Goal: Task Accomplishment & Management: Use online tool/utility

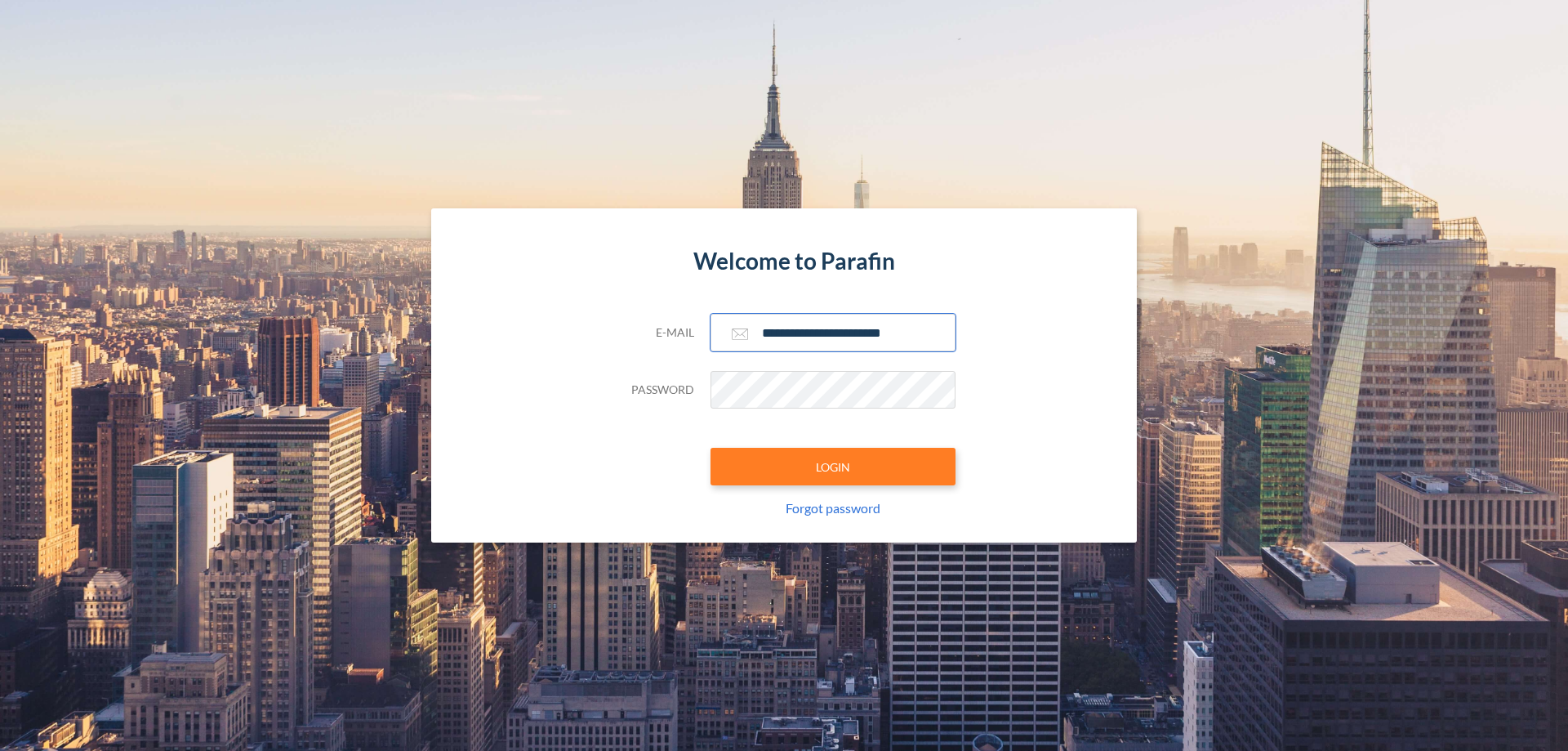
type input "**********"
click at [833, 466] on button "LOGIN" at bounding box center [833, 466] width 245 height 38
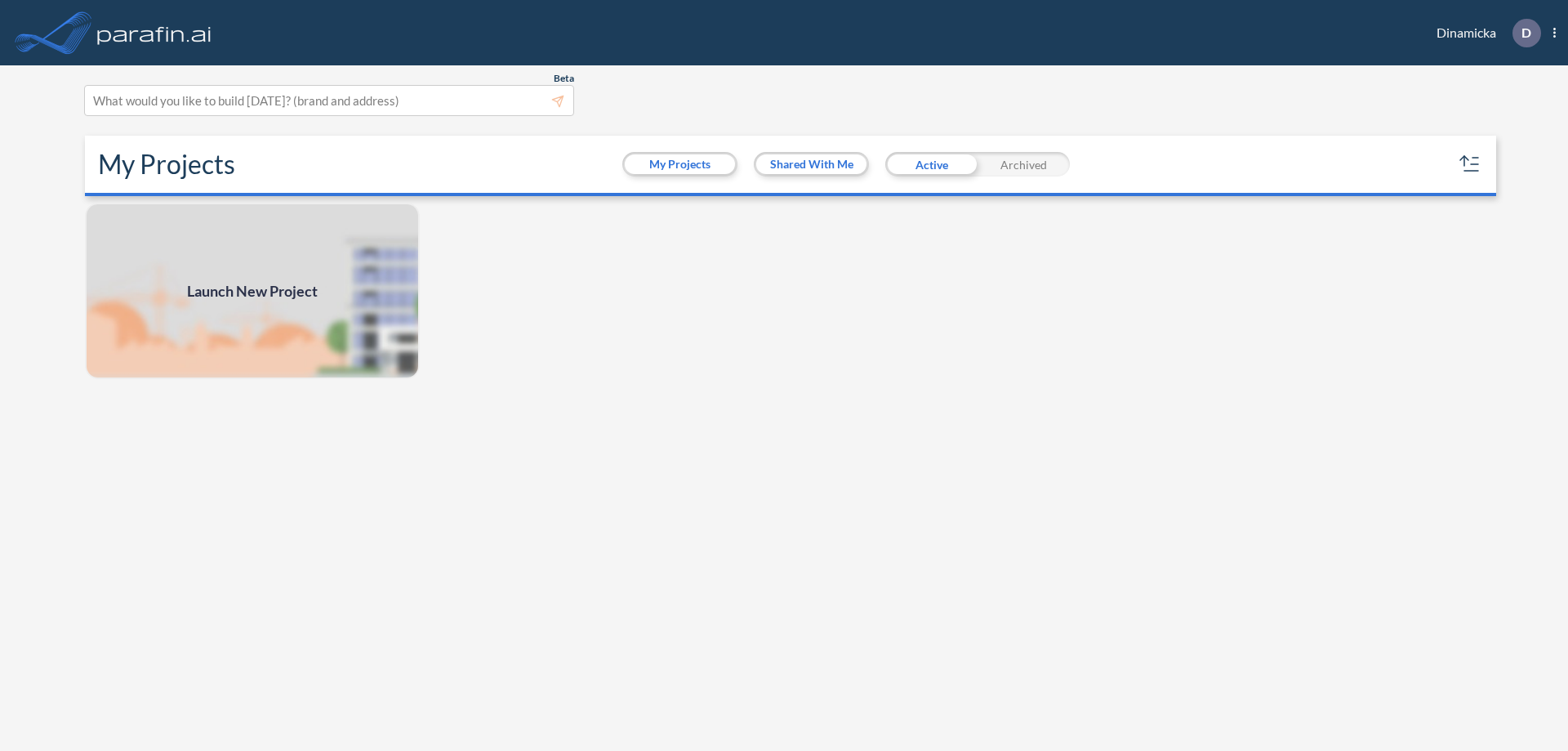
scroll to position [4, 0]
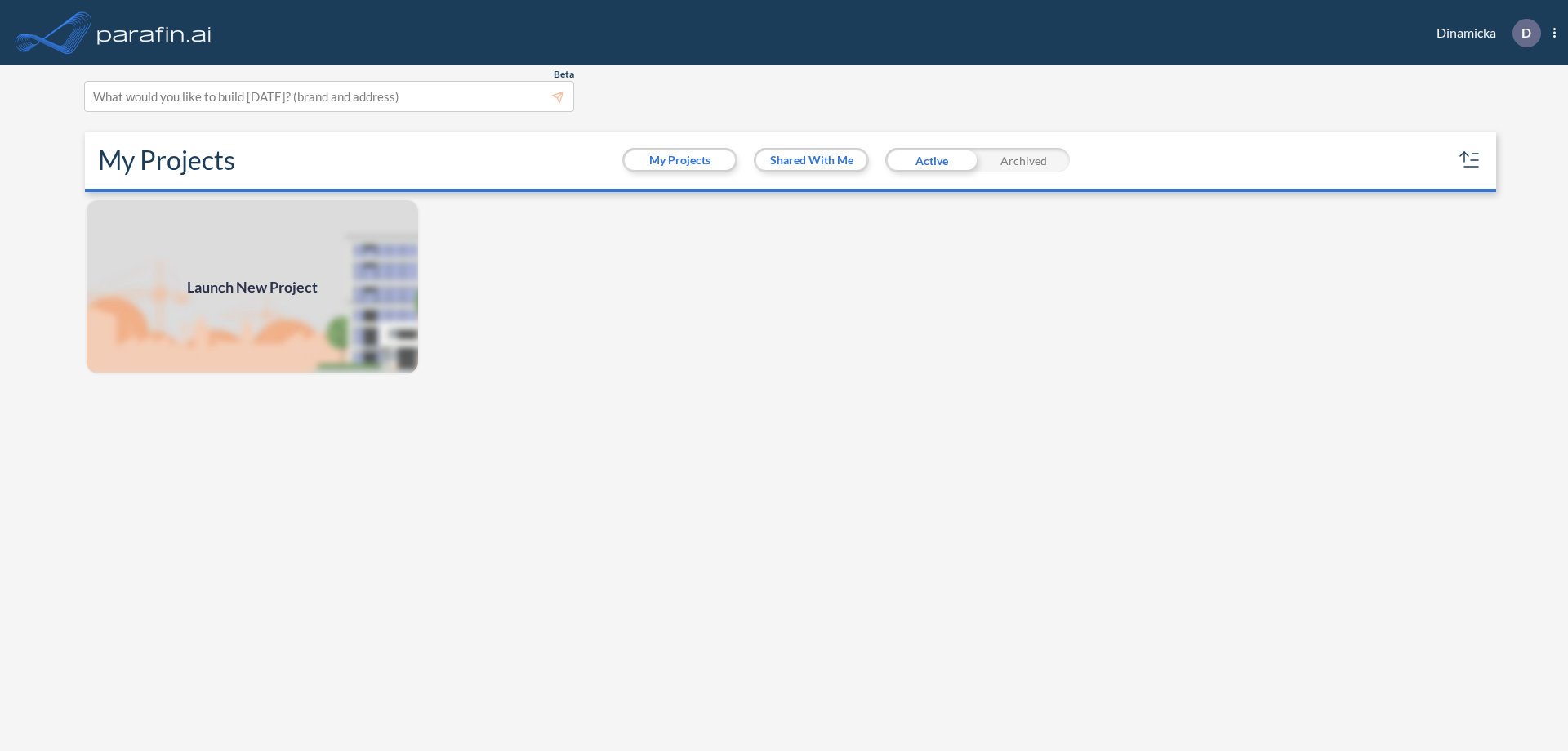
click at [252, 286] on span "Launch New Project" at bounding box center [252, 287] width 131 height 22
